Goal: Information Seeking & Learning: Learn about a topic

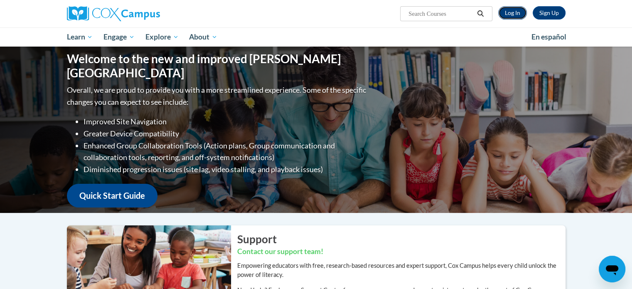
click at [513, 12] on link "Log In" at bounding box center [512, 12] width 29 height 13
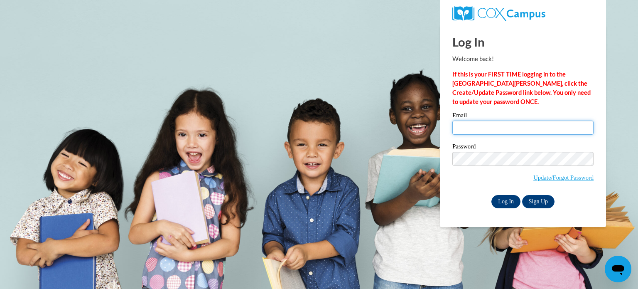
type input "pgoltz@shiocton.k12.wi.us"
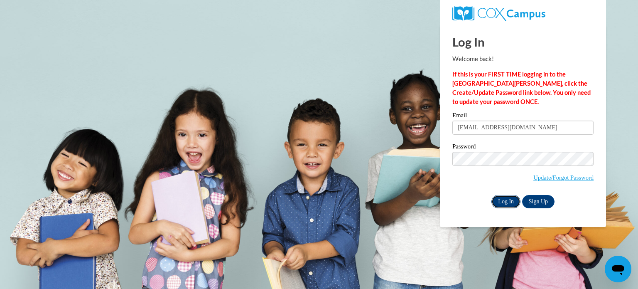
click at [504, 201] on input "Log In" at bounding box center [506, 201] width 29 height 13
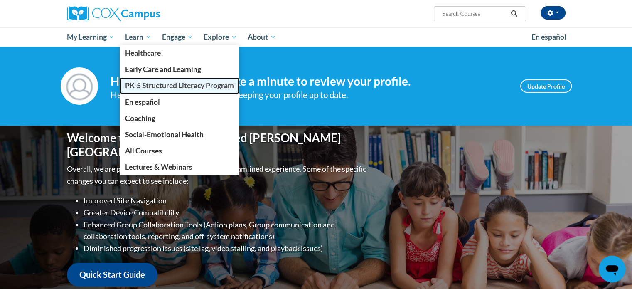
click at [140, 86] on span "PK-5 Structured Literacy Program" at bounding box center [179, 85] width 109 height 9
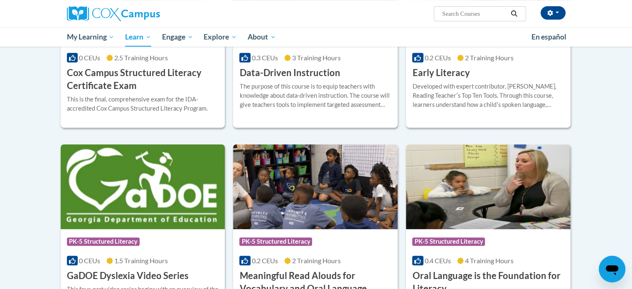
scroll to position [251, 0]
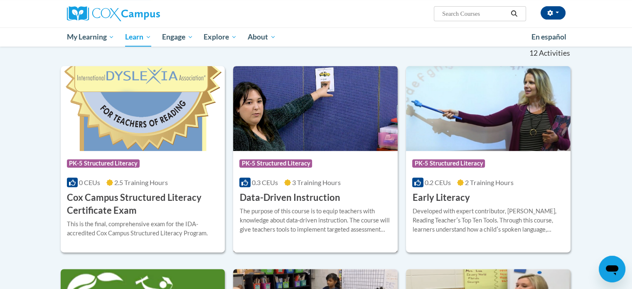
click at [313, 183] on span "3 Training Hours" at bounding box center [316, 182] width 49 height 8
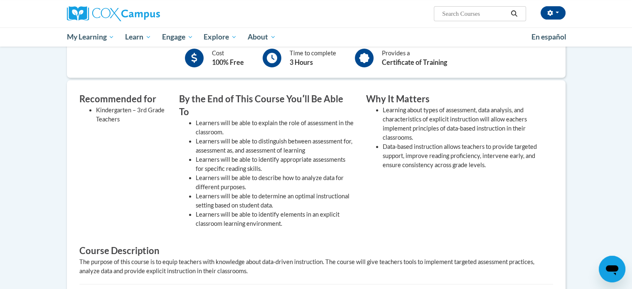
scroll to position [83, 0]
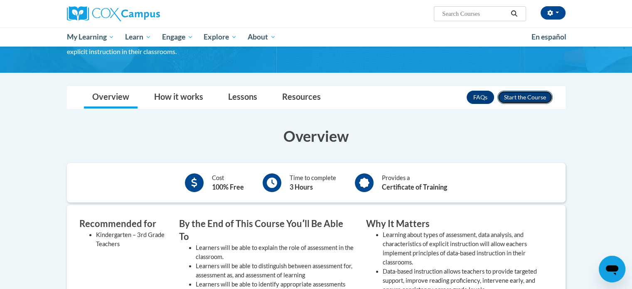
click at [534, 95] on button "Enroll" at bounding box center [524, 97] width 55 height 13
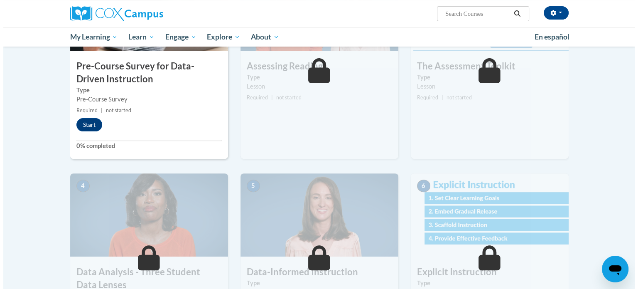
scroll to position [125, 0]
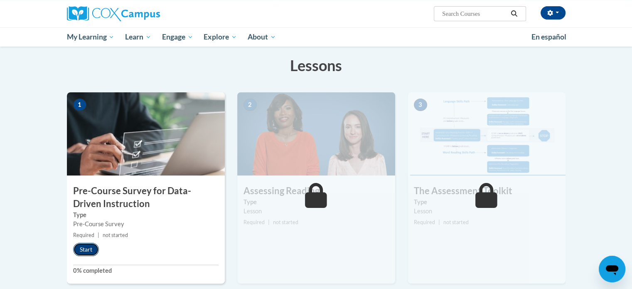
click at [88, 247] on button "Start" at bounding box center [86, 249] width 26 height 13
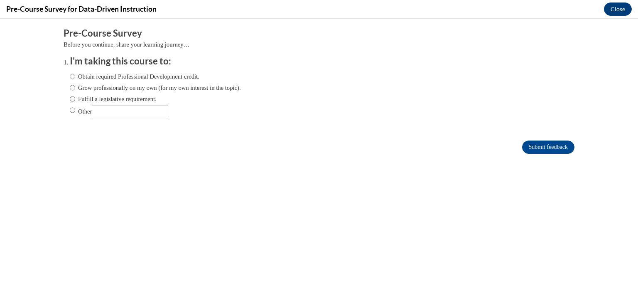
scroll to position [0, 0]
click at [70, 98] on input "Fulfill a legislative requirement." at bounding box center [72, 98] width 5 height 9
radio input "true"
click at [541, 148] on input "Submit feedback" at bounding box center [548, 146] width 52 height 13
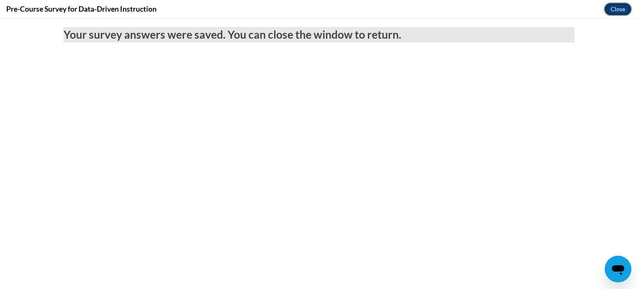
click at [615, 6] on button "Close" at bounding box center [618, 8] width 28 height 13
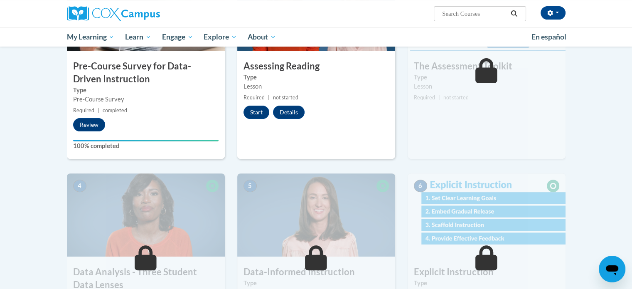
scroll to position [125, 0]
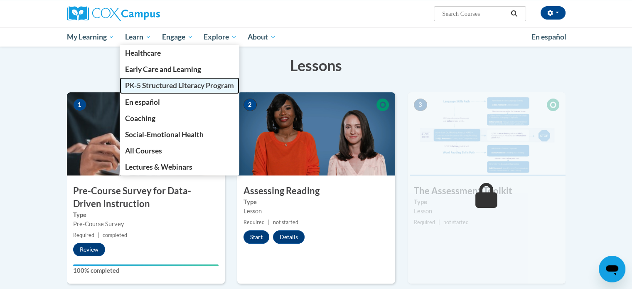
click at [160, 84] on span "PK-5 Structured Literacy Program" at bounding box center [179, 85] width 109 height 9
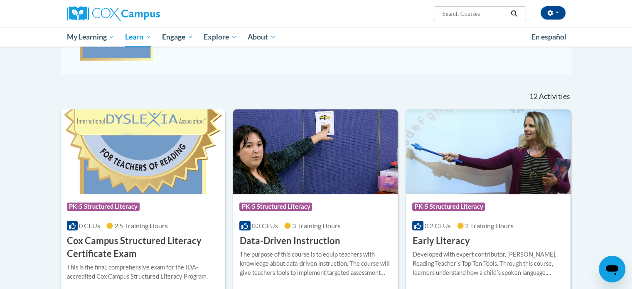
scroll to position [249, 0]
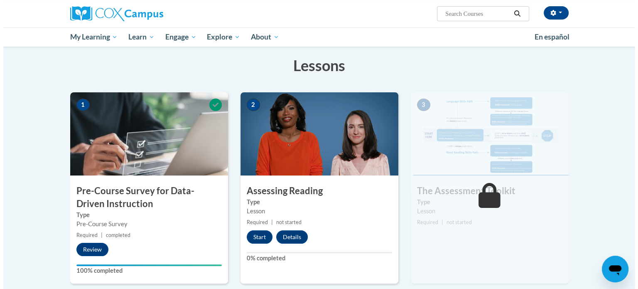
scroll to position [166, 0]
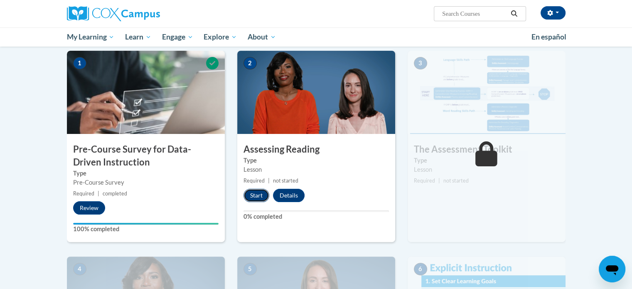
click at [260, 194] on button "Start" at bounding box center [256, 195] width 26 height 13
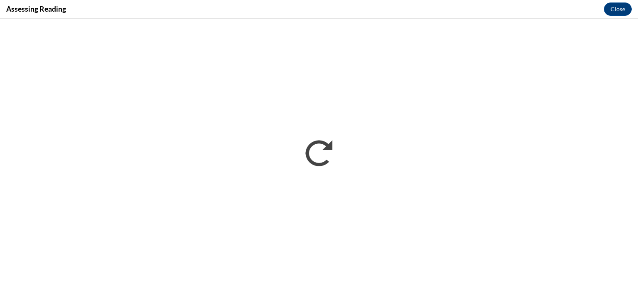
scroll to position [0, 0]
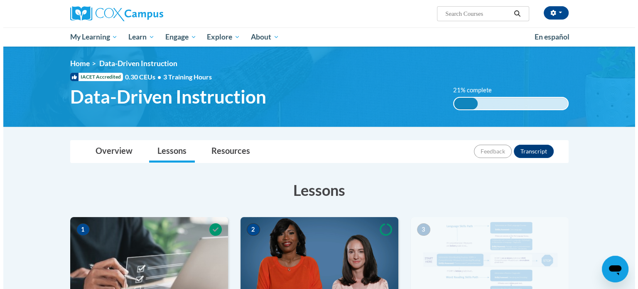
scroll to position [208, 0]
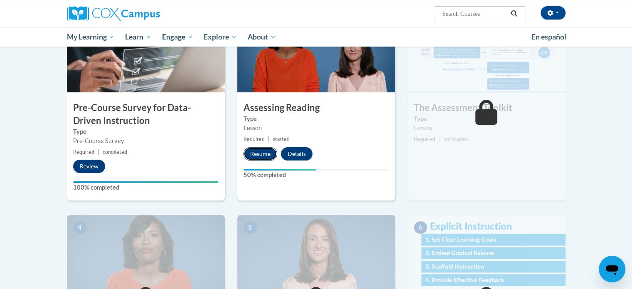
click at [258, 150] on button "Resume" at bounding box center [260, 153] width 34 height 13
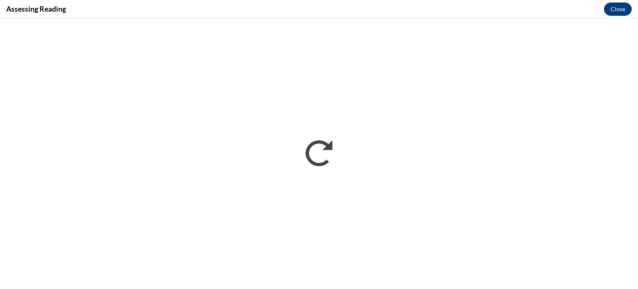
scroll to position [0, 0]
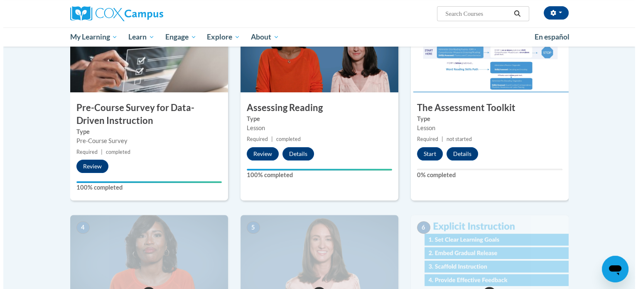
scroll to position [166, 0]
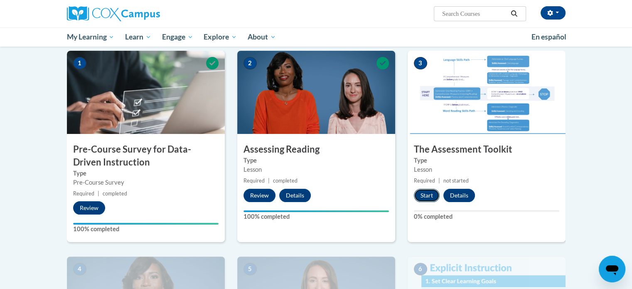
click at [424, 194] on button "Start" at bounding box center [427, 195] width 26 height 13
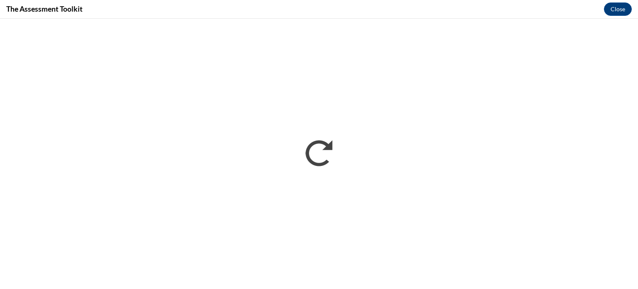
scroll to position [0, 0]
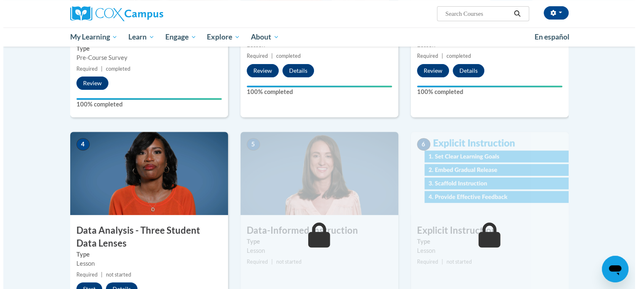
scroll to position [332, 0]
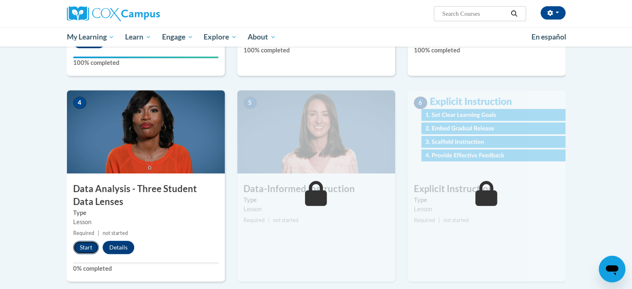
click at [87, 246] on button "Start" at bounding box center [86, 247] width 26 height 13
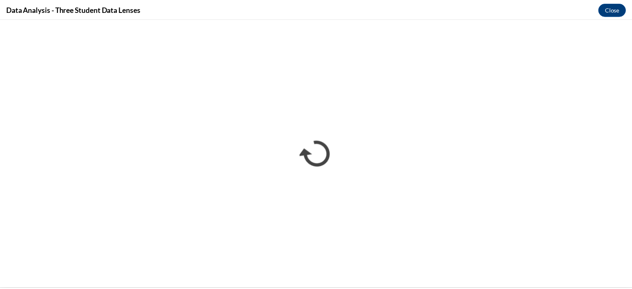
scroll to position [0, 0]
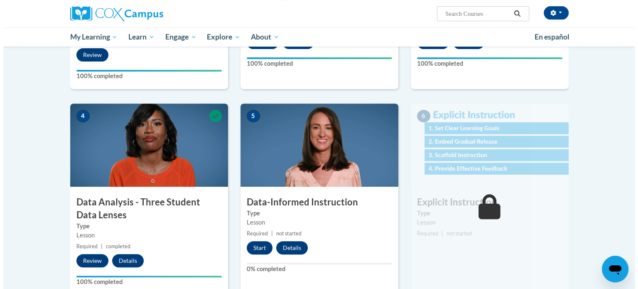
scroll to position [402, 0]
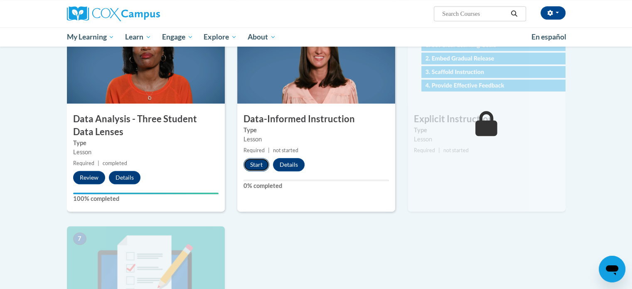
click at [262, 159] on button "Start" at bounding box center [256, 164] width 26 height 13
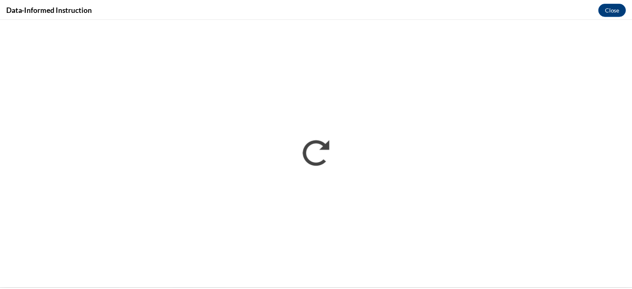
scroll to position [0, 0]
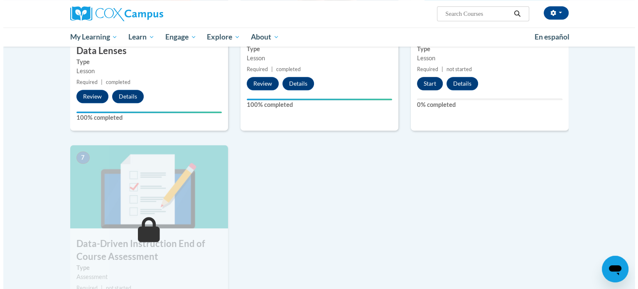
scroll to position [400, 0]
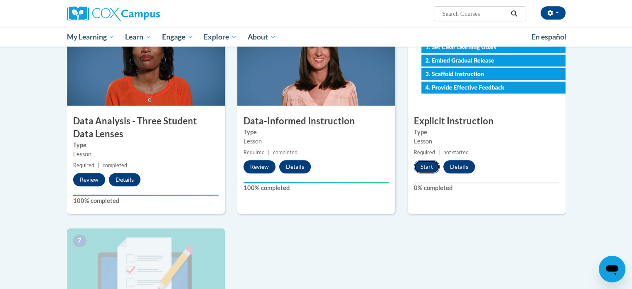
click at [423, 162] on button "Start" at bounding box center [427, 166] width 26 height 13
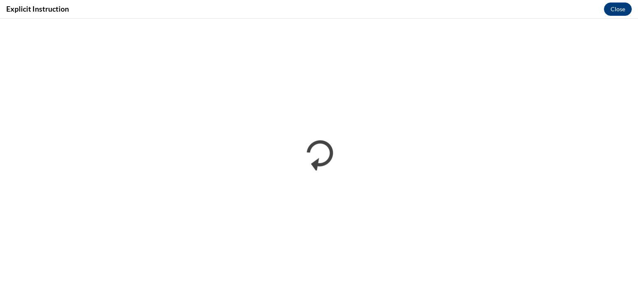
scroll to position [0, 0]
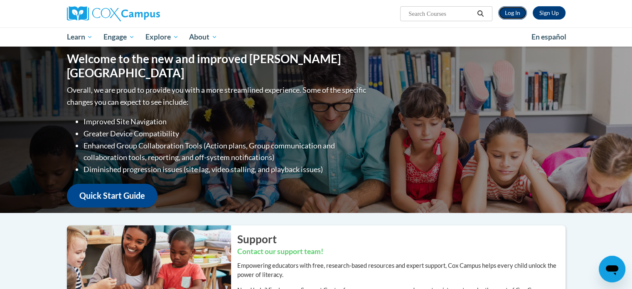
click at [509, 11] on link "Log In" at bounding box center [512, 12] width 29 height 13
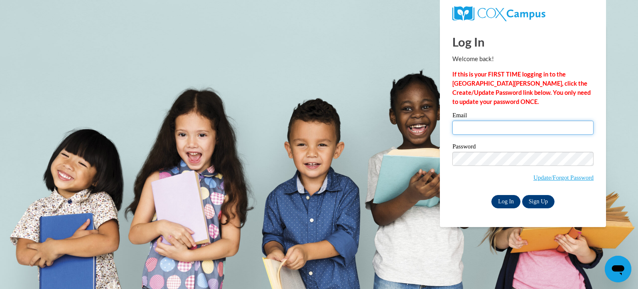
type input "pgoltz@shiocton.k12.wi.us"
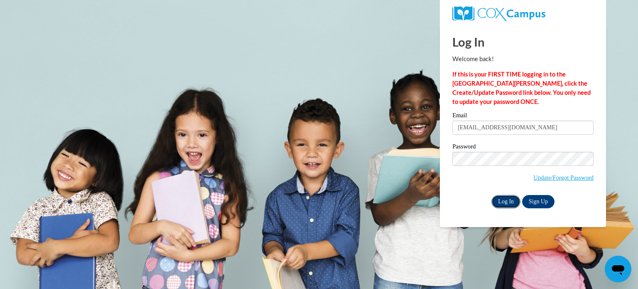
click at [508, 207] on input "Log In" at bounding box center [506, 201] width 29 height 13
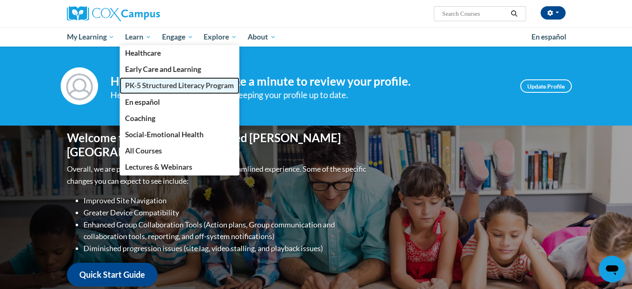
click at [145, 87] on span "PK-5 Structured Literacy Program" at bounding box center [179, 85] width 109 height 9
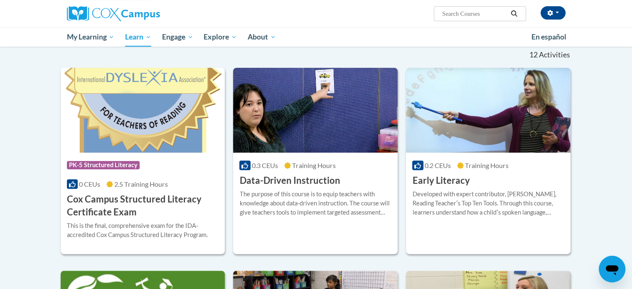
scroll to position [291, 0]
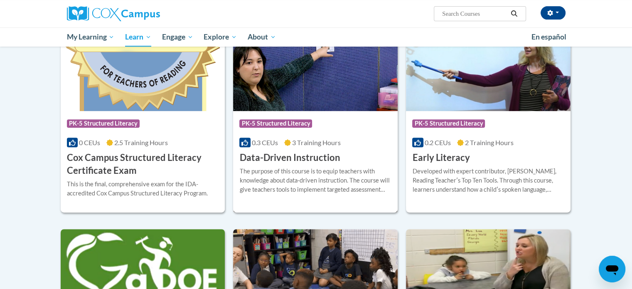
click at [290, 146] on div "0.3 CEUs 3 Training Hours" at bounding box center [315, 142] width 152 height 9
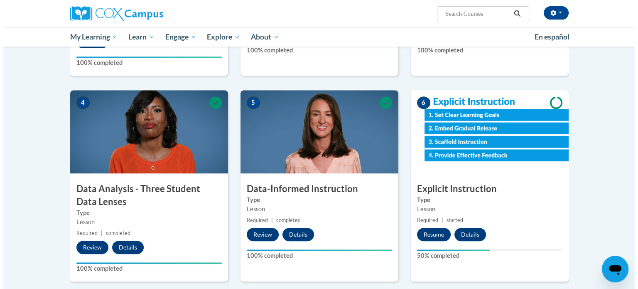
scroll to position [457, 0]
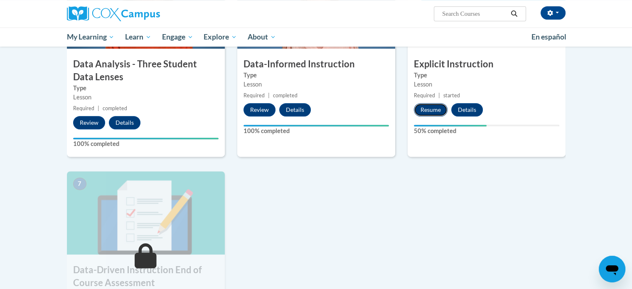
click at [422, 111] on button "Resume" at bounding box center [431, 109] width 34 height 13
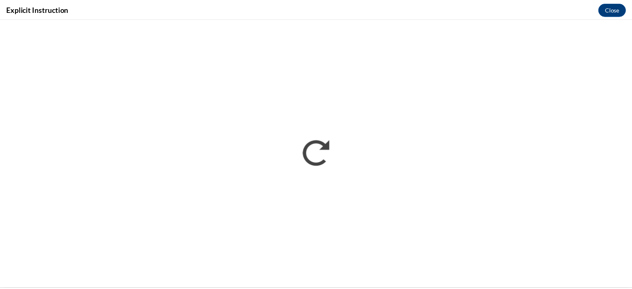
scroll to position [0, 0]
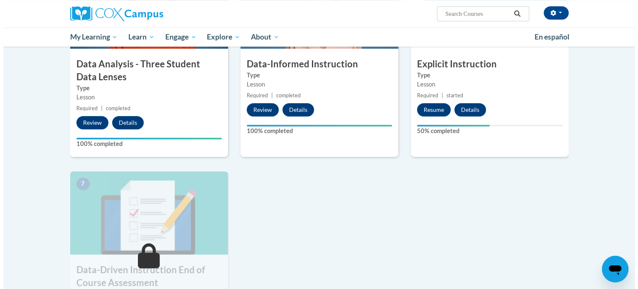
scroll to position [374, 0]
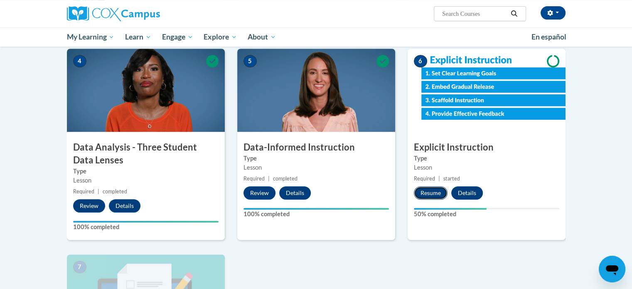
click at [431, 187] on button "Resume" at bounding box center [431, 192] width 34 height 13
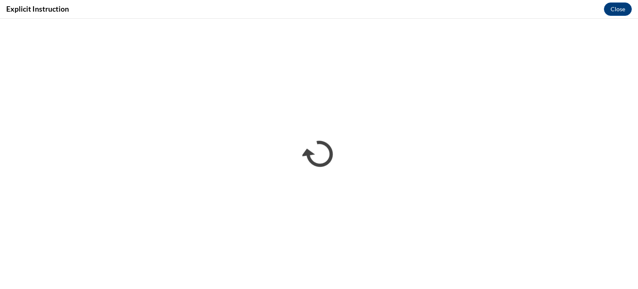
scroll to position [0, 0]
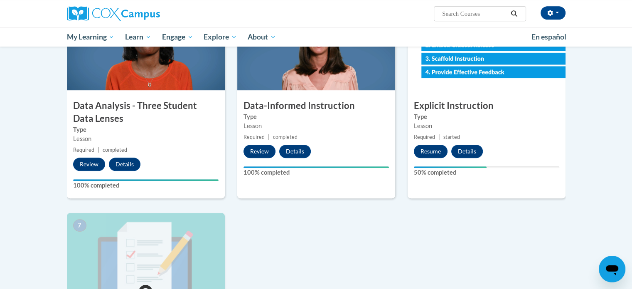
scroll to position [540, 0]
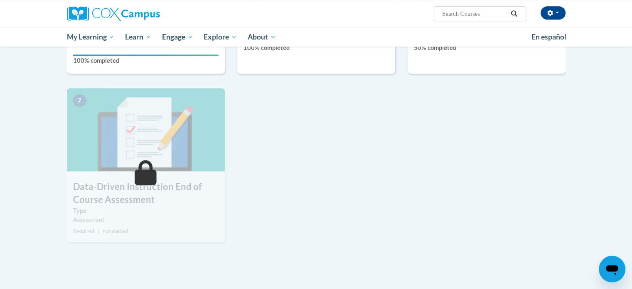
click at [155, 143] on img at bounding box center [146, 129] width 158 height 83
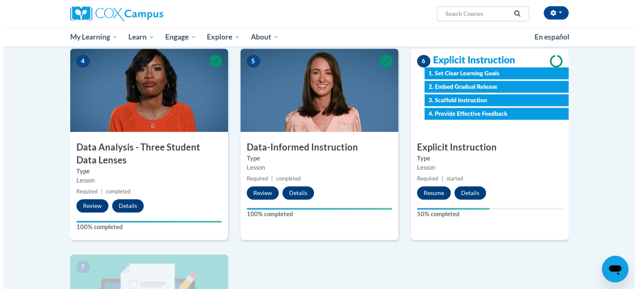
scroll to position [332, 0]
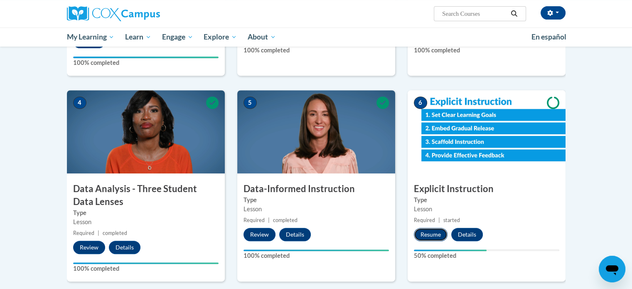
click at [428, 230] on button "Resume" at bounding box center [431, 234] width 34 height 13
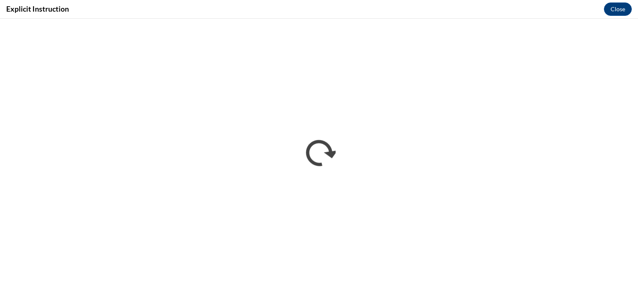
scroll to position [0, 0]
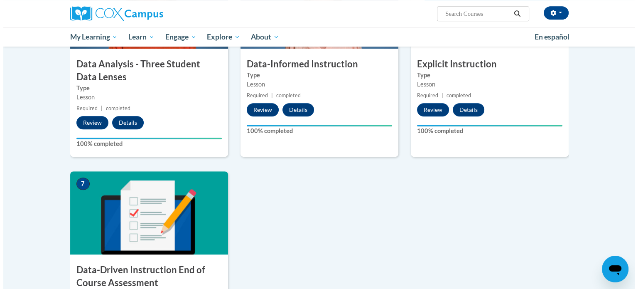
scroll to position [582, 0]
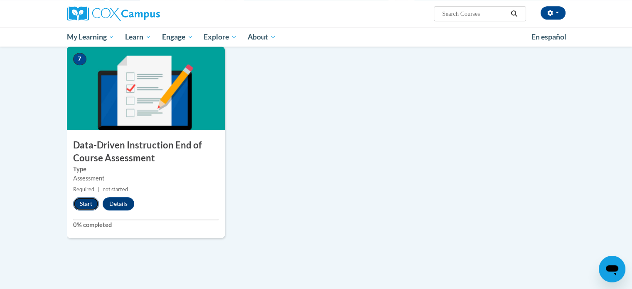
click at [90, 202] on button "Start" at bounding box center [86, 203] width 26 height 13
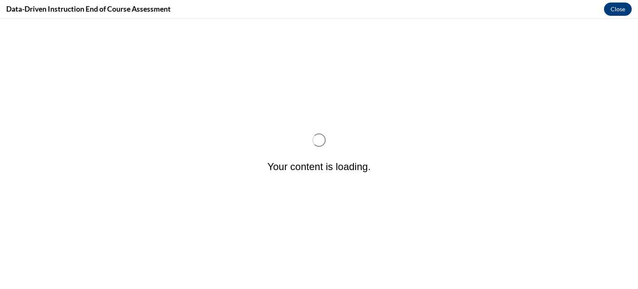
scroll to position [0, 0]
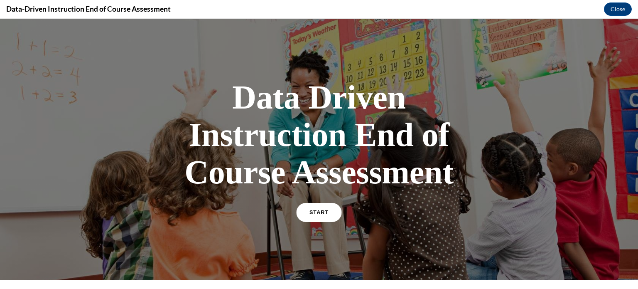
click at [318, 211] on span "START" at bounding box center [319, 212] width 19 height 6
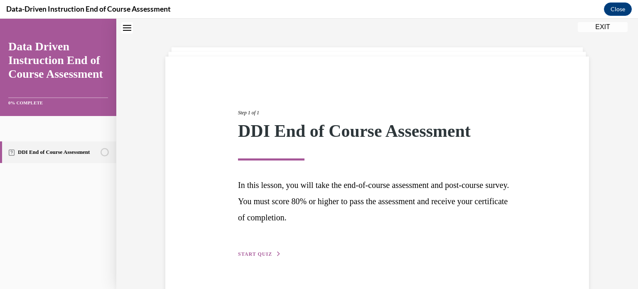
scroll to position [45, 0]
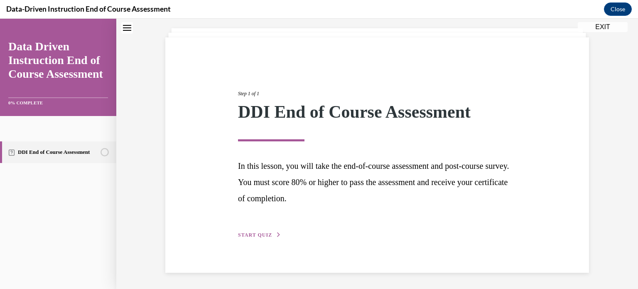
click at [244, 231] on button "START QUIZ" at bounding box center [259, 234] width 43 height 7
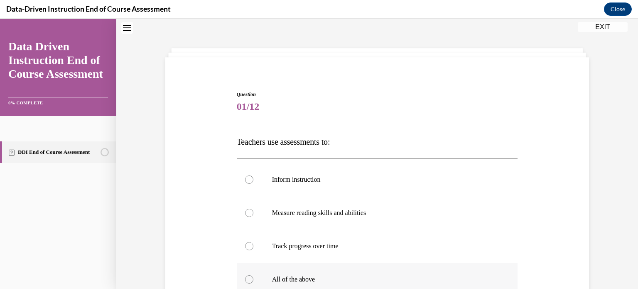
scroll to position [108, 0]
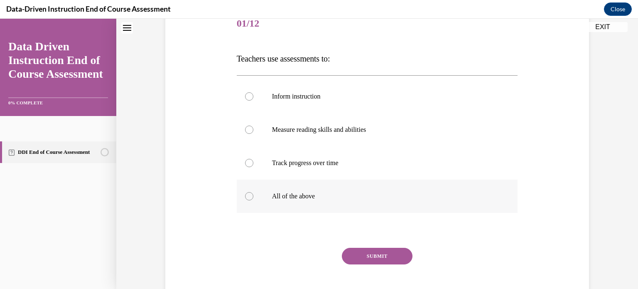
click at [248, 197] on div at bounding box center [249, 196] width 8 height 8
click at [248, 197] on input "All of the above" at bounding box center [249, 196] width 8 height 8
radio input "true"
click at [367, 254] on button "SUBMIT" at bounding box center [377, 256] width 71 height 17
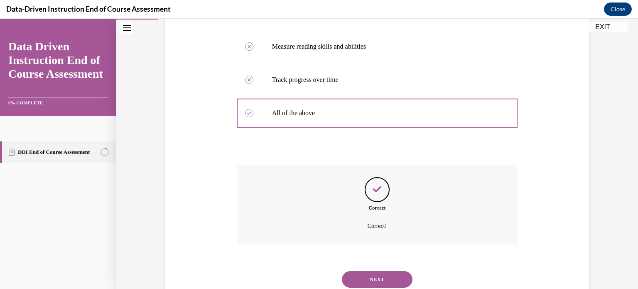
scroll to position [219, 0]
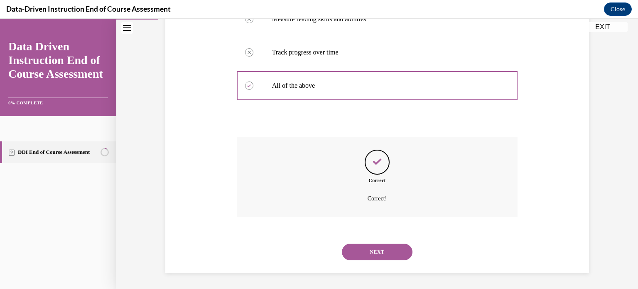
click at [381, 248] on button "NEXT" at bounding box center [377, 251] width 71 height 17
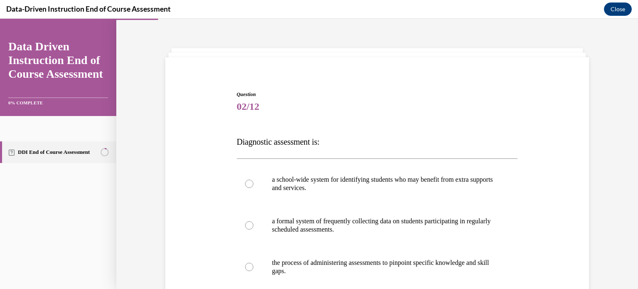
scroll to position [108, 0]
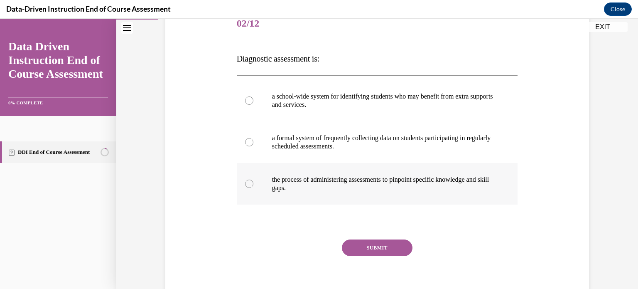
click at [248, 183] on div at bounding box center [249, 184] width 8 height 8
click at [248, 183] on input "the process of administering assessments to pinpoint specific knowledge and ski…" at bounding box center [249, 184] width 8 height 8
radio input "true"
click at [362, 241] on button "SUBMIT" at bounding box center [377, 247] width 71 height 17
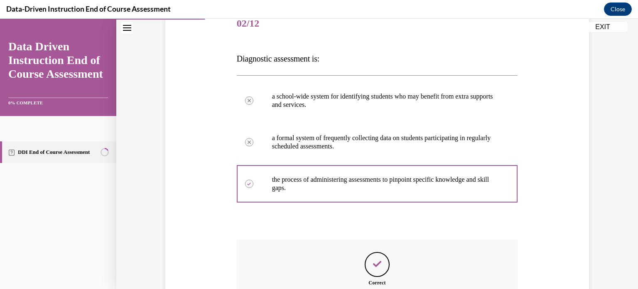
click at [373, 258] on icon "Feedback" at bounding box center [377, 264] width 12 height 12
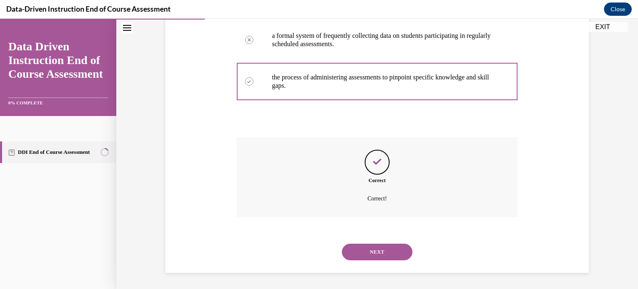
click at [373, 251] on button "NEXT" at bounding box center [377, 251] width 71 height 17
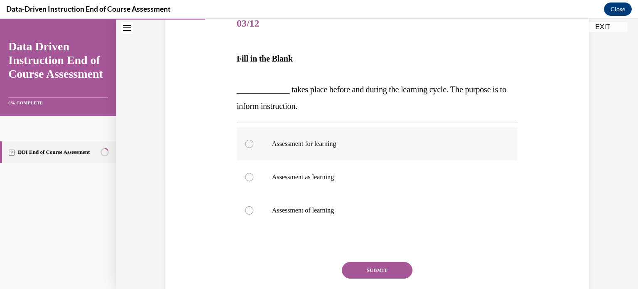
click at [246, 143] on div at bounding box center [249, 144] width 8 height 8
click at [246, 143] on input "Assessment for learning" at bounding box center [249, 144] width 8 height 8
radio input "true"
click at [376, 266] on button "SUBMIT" at bounding box center [377, 270] width 71 height 17
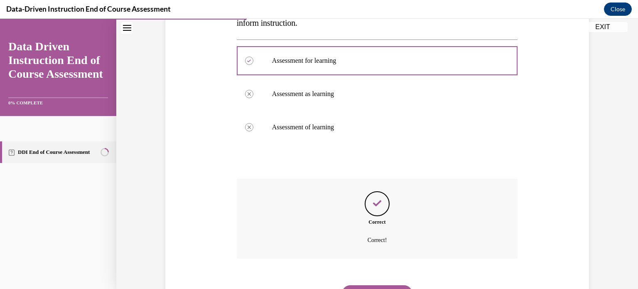
scroll to position [233, 0]
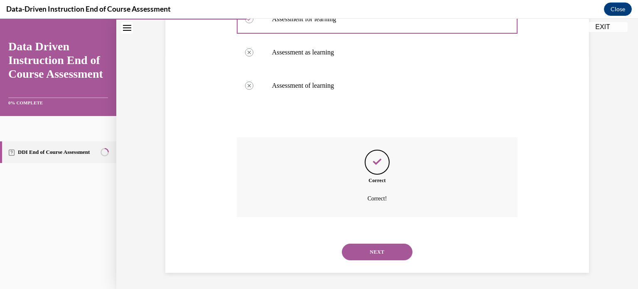
click at [369, 251] on button "NEXT" at bounding box center [377, 251] width 71 height 17
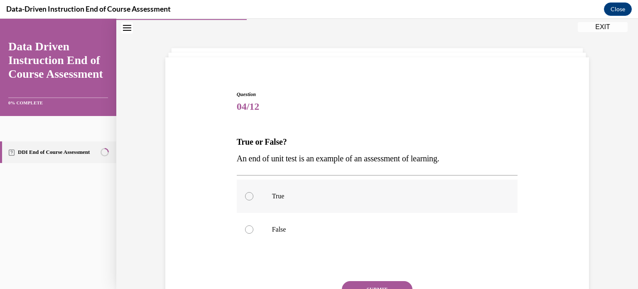
click at [245, 196] on div at bounding box center [249, 196] width 8 height 8
click at [245, 196] on input "True" at bounding box center [249, 196] width 8 height 8
radio input "true"
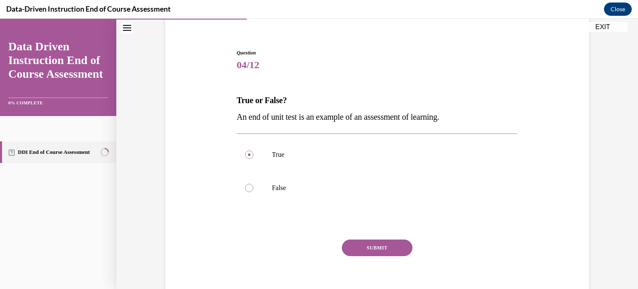
click at [376, 242] on button "SUBMIT" at bounding box center [377, 247] width 71 height 17
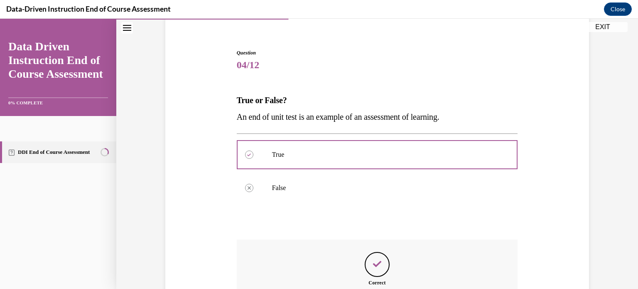
scroll to position [146, 0]
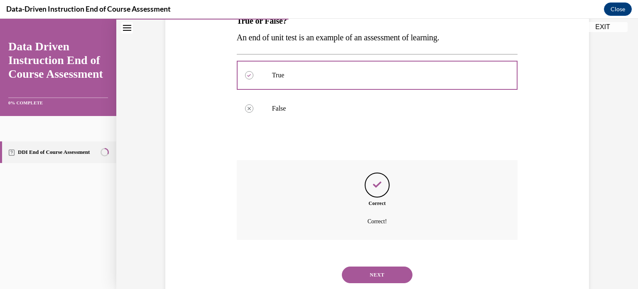
click at [376, 268] on button "NEXT" at bounding box center [377, 274] width 71 height 17
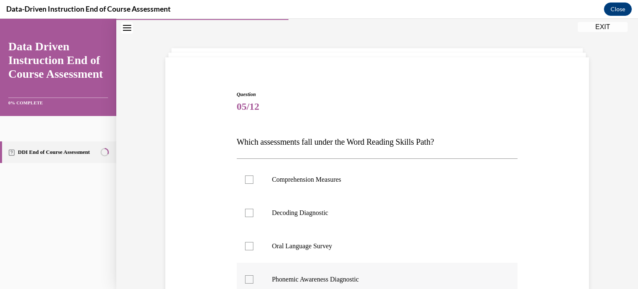
scroll to position [108, 0]
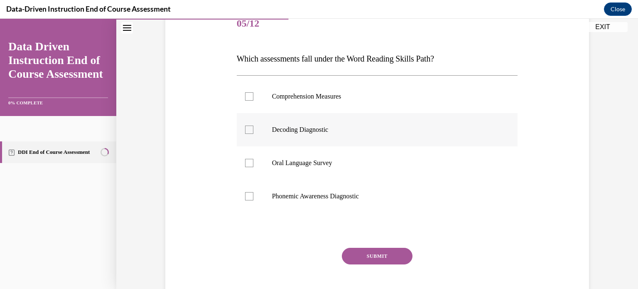
click at [247, 128] on div at bounding box center [249, 129] width 8 height 8
click at [247, 128] on input "Decoding Diagnostic" at bounding box center [249, 129] width 8 height 8
checkbox input "true"
click at [245, 192] on div at bounding box center [249, 196] width 8 height 8
click at [245, 192] on input "Phonemic Awareness Diagnostic" at bounding box center [249, 196] width 8 height 8
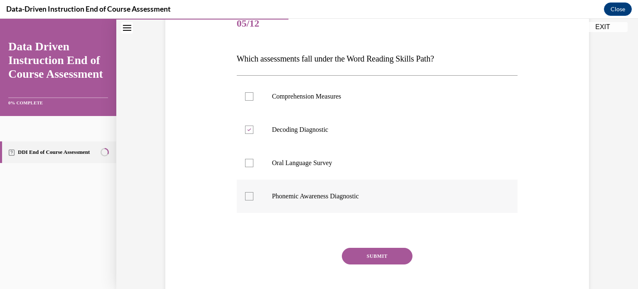
checkbox input "true"
click at [378, 249] on button "SUBMIT" at bounding box center [377, 256] width 71 height 17
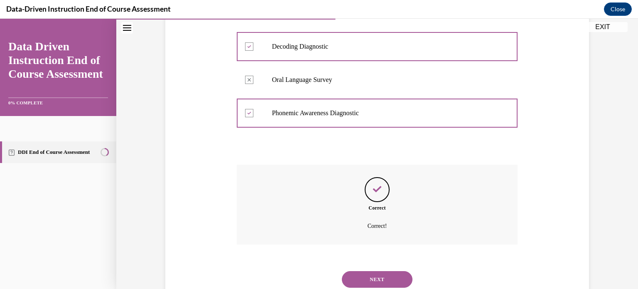
scroll to position [219, 0]
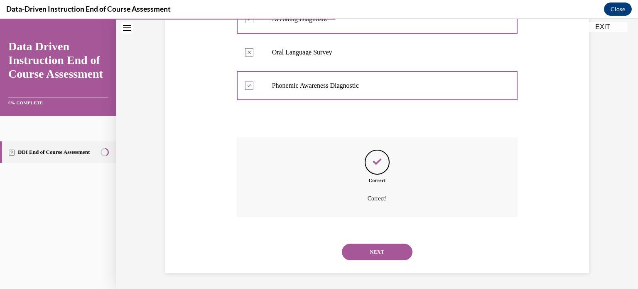
click at [368, 252] on button "NEXT" at bounding box center [377, 251] width 71 height 17
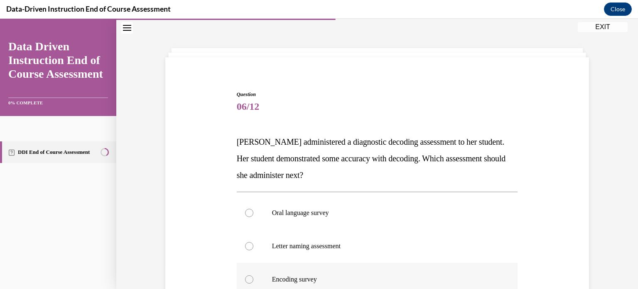
scroll to position [108, 0]
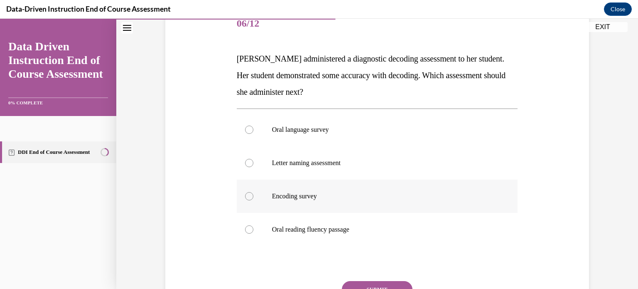
click at [246, 195] on div at bounding box center [249, 196] width 8 height 8
click at [246, 195] on input "Encoding survey" at bounding box center [249, 196] width 8 height 8
radio input "true"
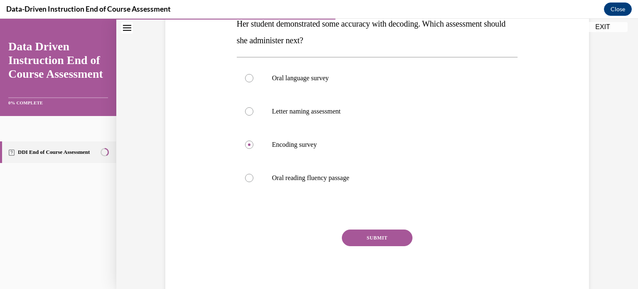
click at [358, 236] on button "SUBMIT" at bounding box center [377, 237] width 71 height 17
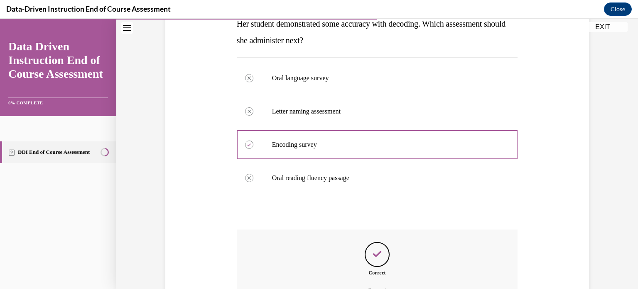
scroll to position [252, 0]
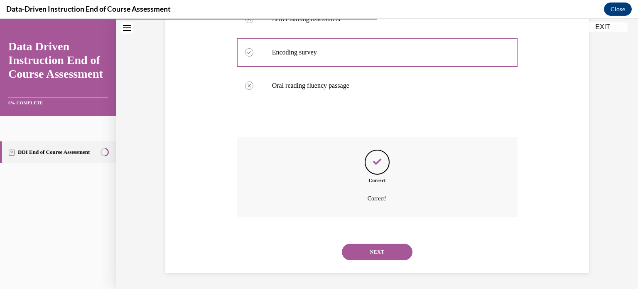
click at [376, 249] on button "NEXT" at bounding box center [377, 251] width 71 height 17
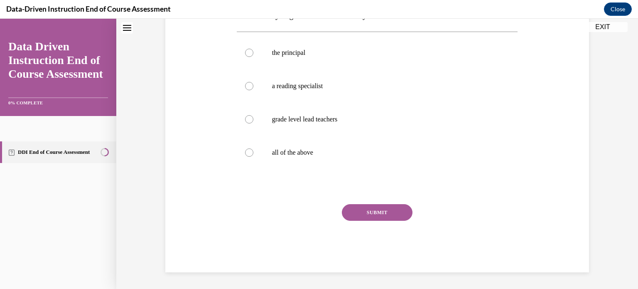
scroll to position [25, 0]
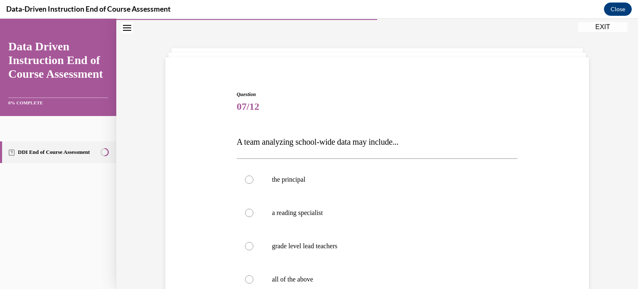
click at [376, 249] on p "grade level lead teachers" at bounding box center [384, 246] width 225 height 8
click at [253, 249] on input "grade level lead teachers" at bounding box center [249, 246] width 8 height 8
radio input "true"
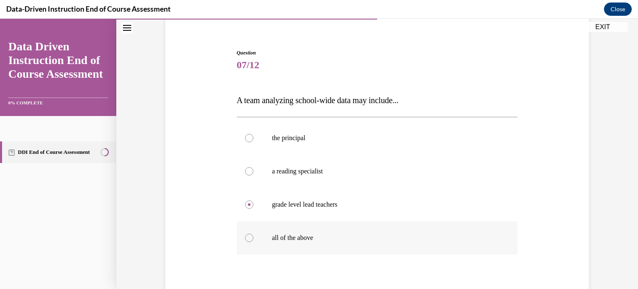
click at [245, 234] on div at bounding box center [249, 238] width 8 height 8
click at [245, 234] on input "all of the above" at bounding box center [249, 238] width 8 height 8
radio input "true"
click at [246, 234] on div at bounding box center [249, 238] width 8 height 8
click at [246, 234] on input "all of the above" at bounding box center [249, 238] width 8 height 8
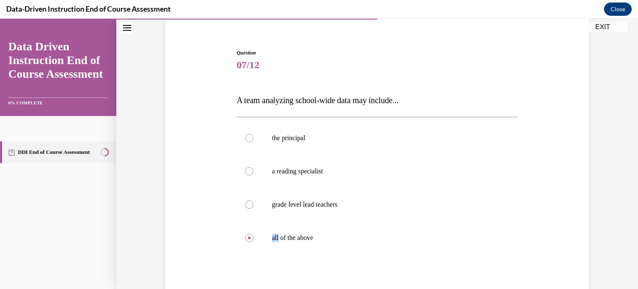
scroll to position [126, 0]
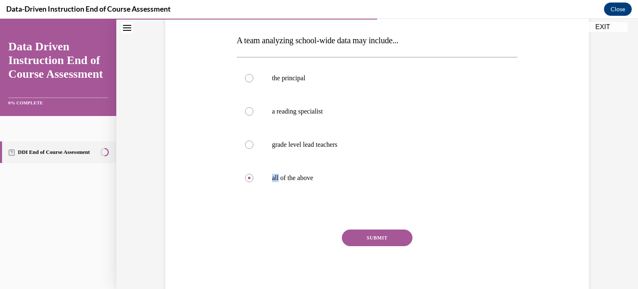
click at [381, 236] on button "SUBMIT" at bounding box center [377, 237] width 71 height 17
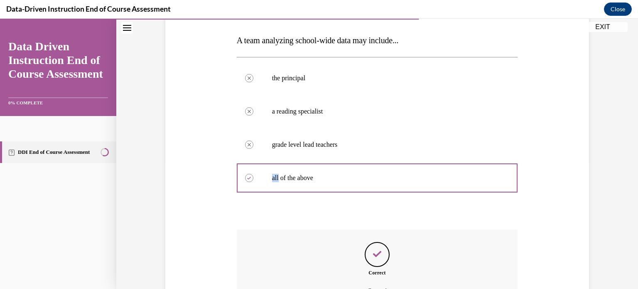
scroll to position [219, 0]
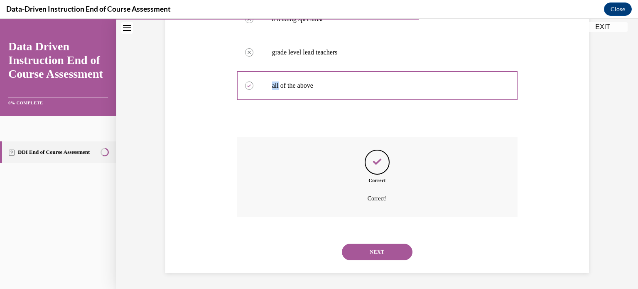
click at [371, 248] on button "NEXT" at bounding box center [377, 251] width 71 height 17
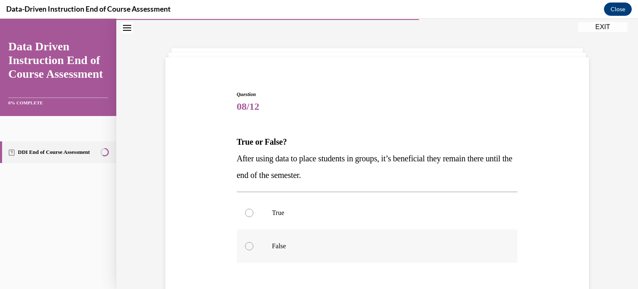
scroll to position [66, 0]
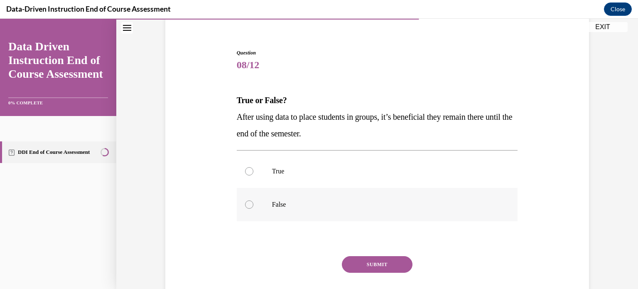
click at [245, 204] on div at bounding box center [249, 204] width 8 height 8
click at [245, 204] on input "False" at bounding box center [249, 204] width 8 height 8
radio input "true"
click at [371, 264] on button "SUBMIT" at bounding box center [377, 264] width 71 height 17
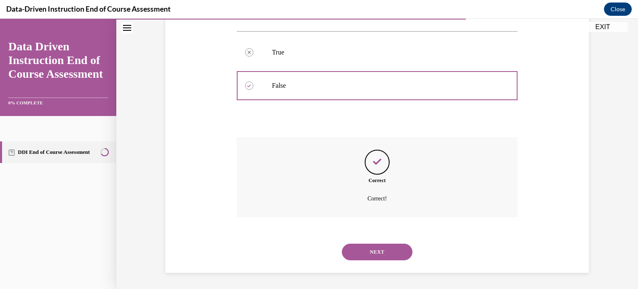
click at [374, 250] on button "NEXT" at bounding box center [377, 251] width 71 height 17
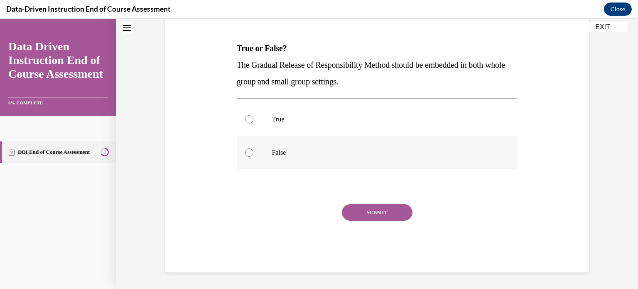
scroll to position [25, 0]
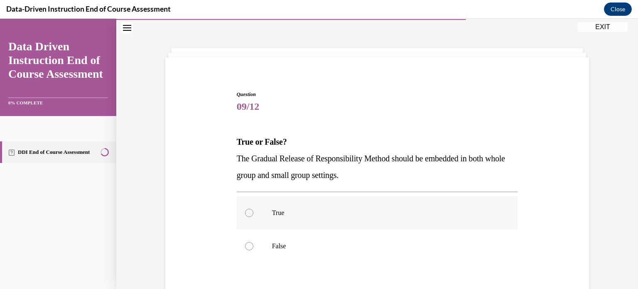
click at [248, 211] on div at bounding box center [249, 213] width 8 height 8
click at [248, 211] on input "True" at bounding box center [249, 213] width 8 height 8
radio input "true"
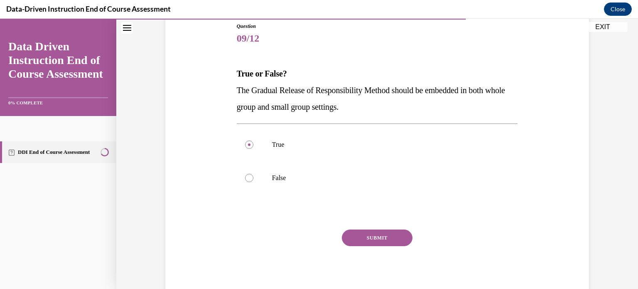
click at [368, 231] on button "SUBMIT" at bounding box center [377, 237] width 71 height 17
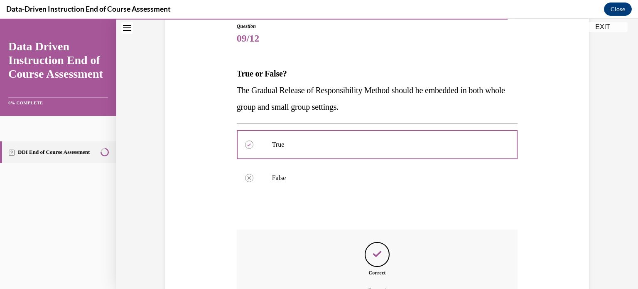
scroll to position [185, 0]
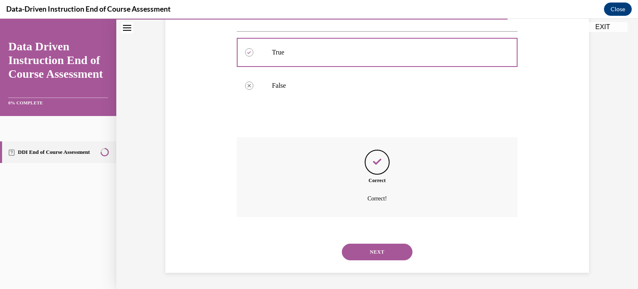
click at [374, 251] on button "NEXT" at bounding box center [377, 251] width 71 height 17
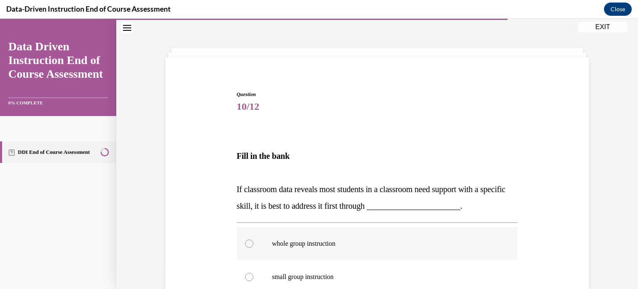
scroll to position [108, 0]
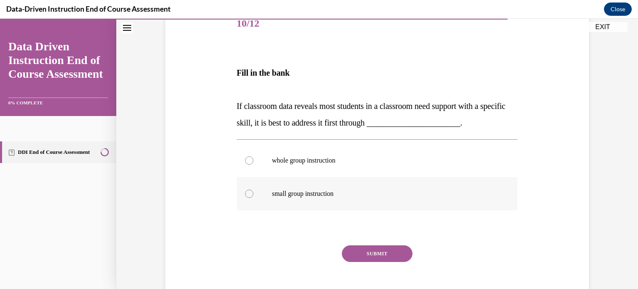
drag, startPoint x: 243, startPoint y: 160, endPoint x: 261, endPoint y: 179, distance: 26.2
click at [245, 160] on div at bounding box center [249, 160] width 8 height 8
click at [245, 160] on input "whole group instruction" at bounding box center [249, 160] width 8 height 8
radio input "true"
click at [374, 251] on button "SUBMIT" at bounding box center [377, 253] width 71 height 17
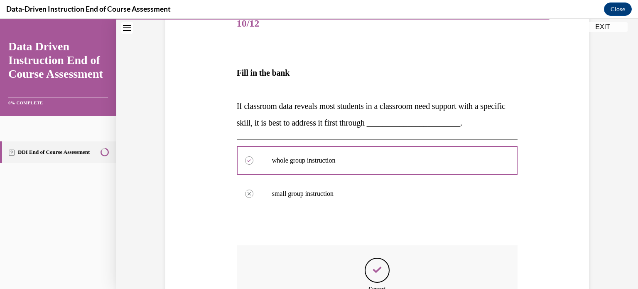
scroll to position [216, 0]
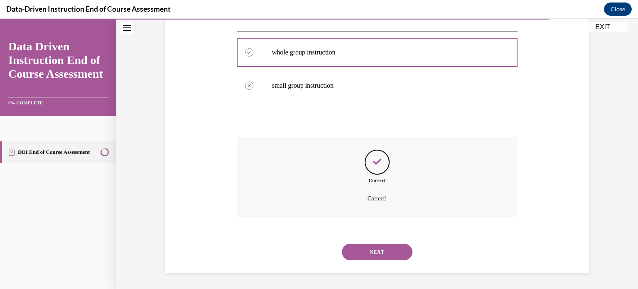
click at [376, 251] on button "NEXT" at bounding box center [377, 251] width 71 height 17
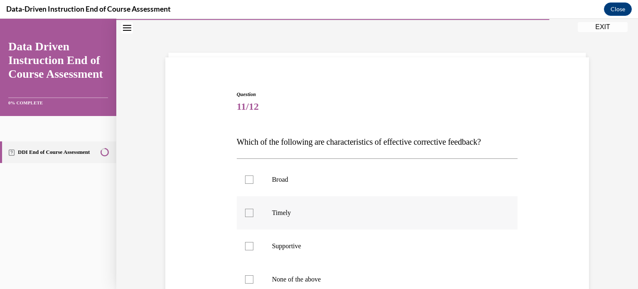
scroll to position [66, 0]
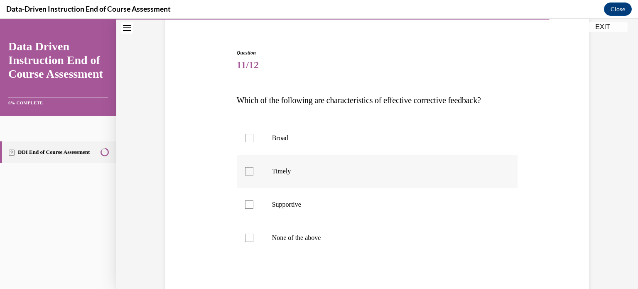
click at [245, 168] on div at bounding box center [249, 171] width 8 height 8
click at [245, 168] on input "Timely" at bounding box center [249, 171] width 8 height 8
checkbox input "true"
click at [245, 204] on div at bounding box center [249, 204] width 8 height 8
click at [245, 204] on input "Supportive" at bounding box center [249, 204] width 8 height 8
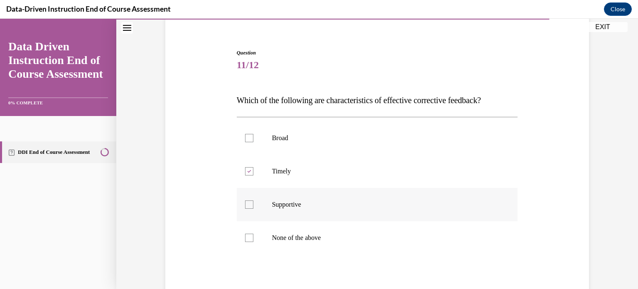
checkbox input "true"
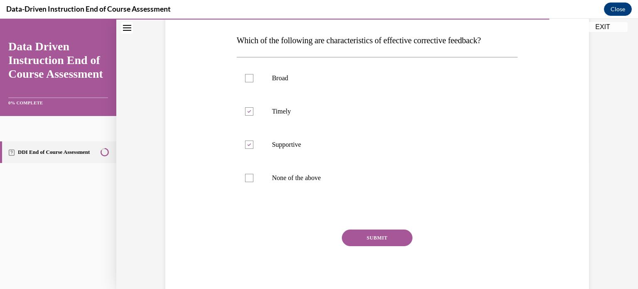
click at [369, 234] on button "SUBMIT" at bounding box center [377, 237] width 71 height 17
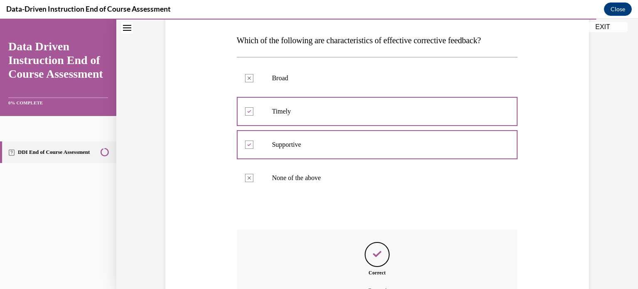
scroll to position [209, 0]
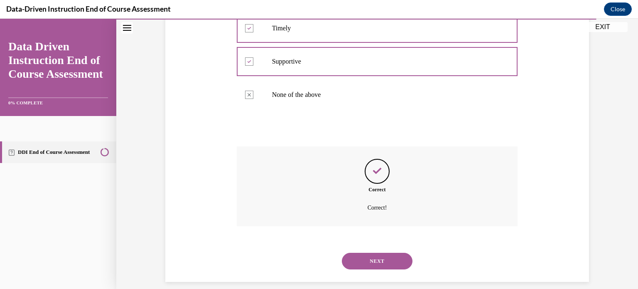
click at [371, 256] on button "NEXT" at bounding box center [377, 261] width 71 height 17
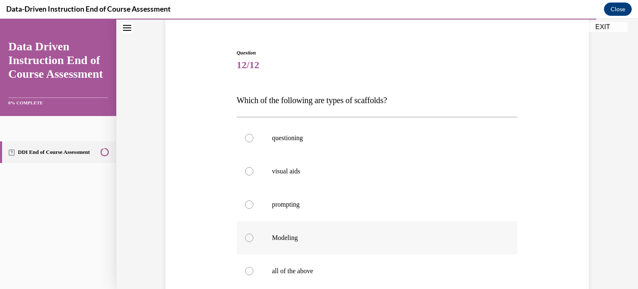
scroll to position [150, 0]
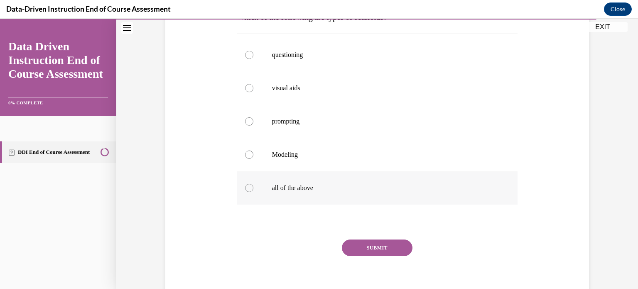
click at [246, 189] on div at bounding box center [249, 188] width 8 height 8
click at [246, 189] on input "all of the above" at bounding box center [249, 188] width 8 height 8
radio input "true"
click at [366, 247] on button "SUBMIT" at bounding box center [377, 247] width 71 height 17
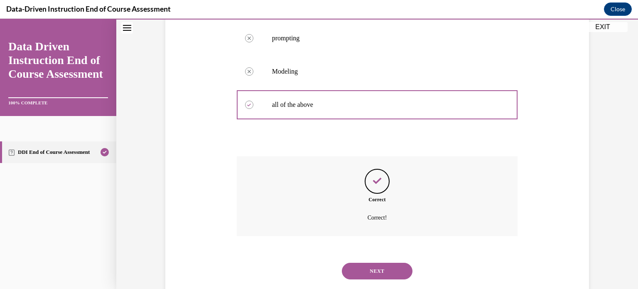
scroll to position [252, 0]
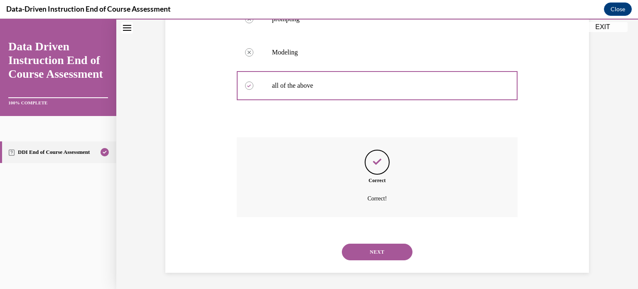
click at [372, 253] on button "NEXT" at bounding box center [377, 251] width 71 height 17
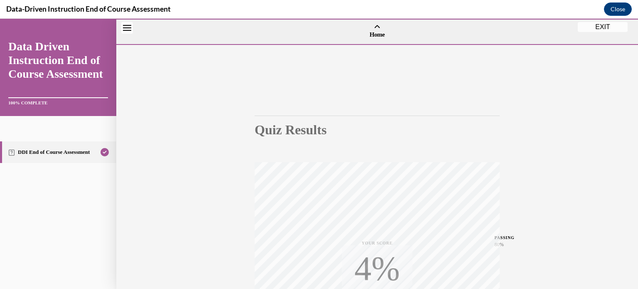
scroll to position [155, 0]
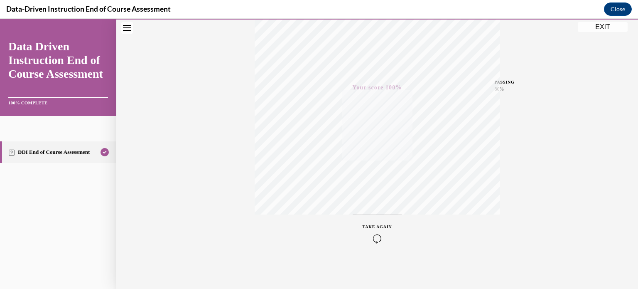
click at [600, 27] on button "EXIT" at bounding box center [603, 27] width 50 height 10
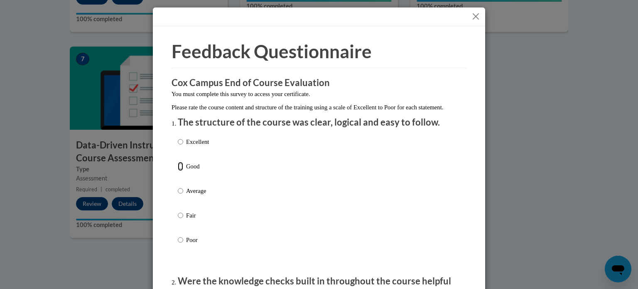
click at [178, 171] on input "Good" at bounding box center [180, 166] width 5 height 9
radio input "true"
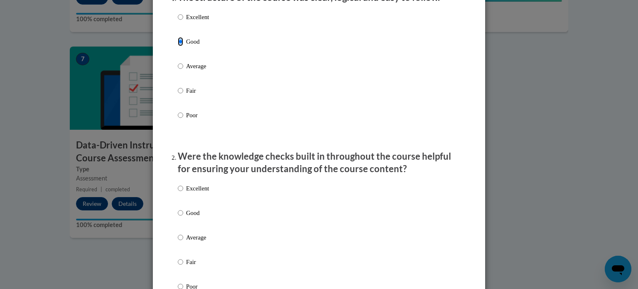
scroll to position [166, 0]
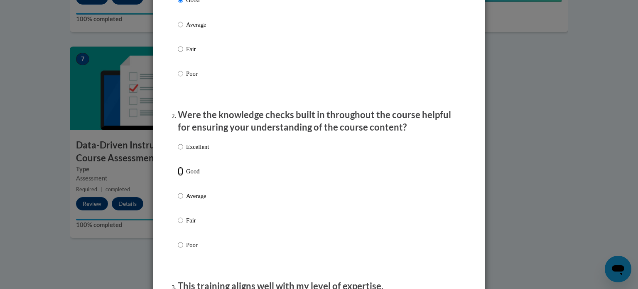
click at [178, 176] on input "Good" at bounding box center [180, 171] width 5 height 9
radio input "true"
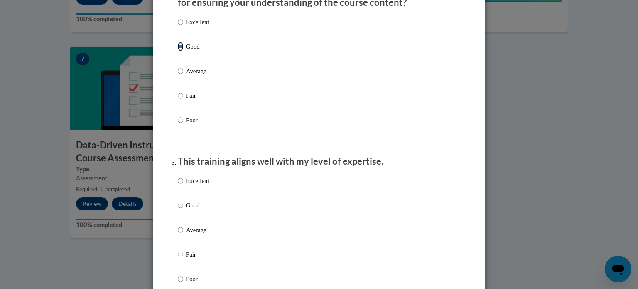
scroll to position [374, 0]
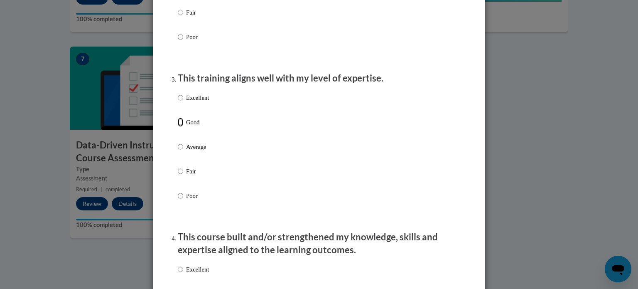
click at [178, 127] on input "Good" at bounding box center [180, 122] width 5 height 9
radio input "true"
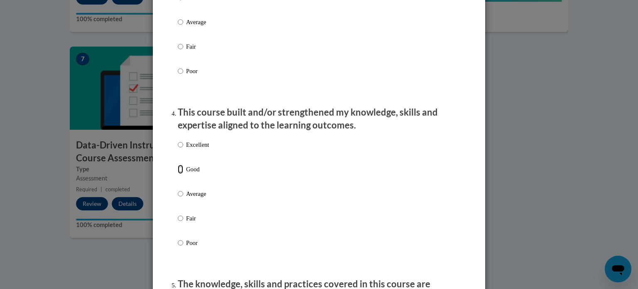
click at [178, 174] on input "Good" at bounding box center [180, 169] width 5 height 9
radio input "true"
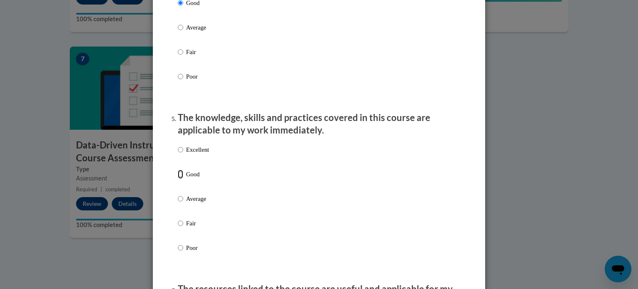
click at [178, 179] on input "Good" at bounding box center [180, 174] width 5 height 9
radio input "true"
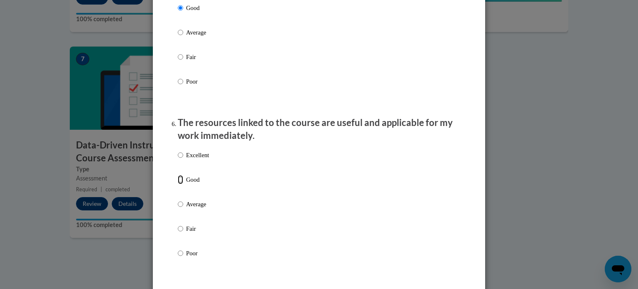
click at [178, 184] on input "Good" at bounding box center [180, 179] width 5 height 9
radio input "true"
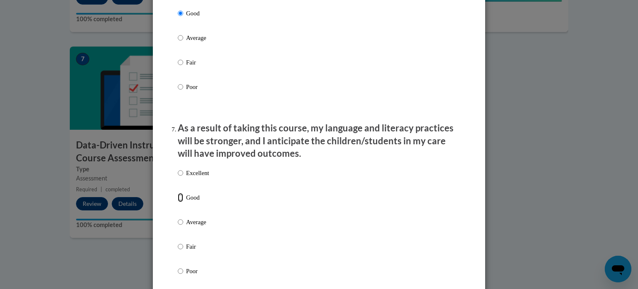
click at [178, 202] on input "Good" at bounding box center [180, 197] width 5 height 9
radio input "true"
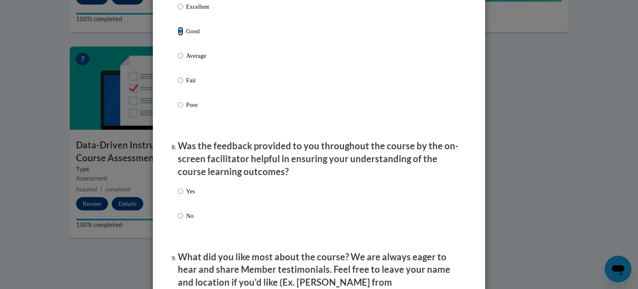
scroll to position [1205, 0]
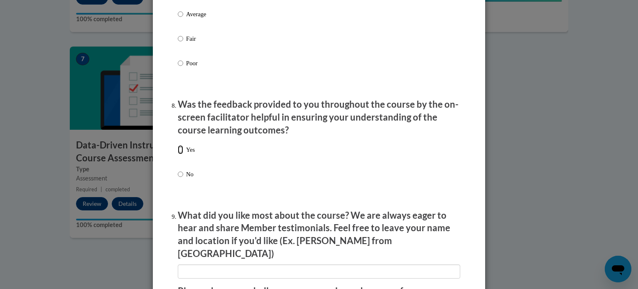
click at [178, 154] on input "Yes" at bounding box center [180, 149] width 5 height 9
radio input "true"
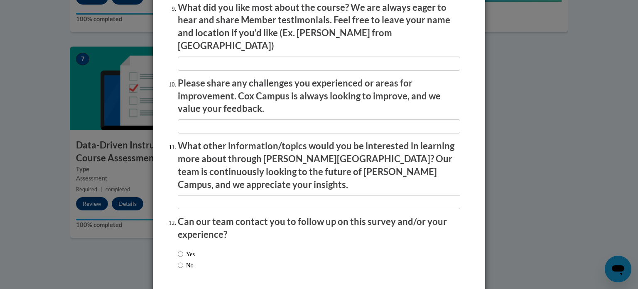
scroll to position [1441, 0]
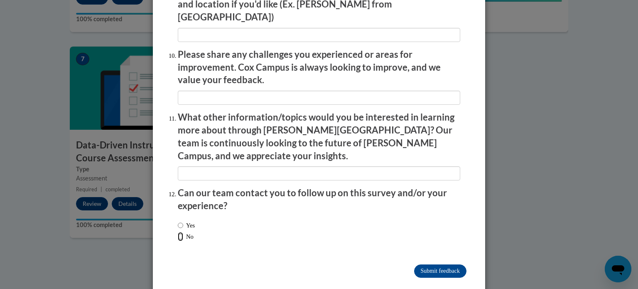
drag, startPoint x: 177, startPoint y: 219, endPoint x: 183, endPoint y: 224, distance: 8.0
click at [178, 232] on input "No" at bounding box center [180, 236] width 5 height 9
radio input "true"
click at [432, 264] on input "Submit feedback" at bounding box center [440, 270] width 52 height 13
